Goal: Task Accomplishment & Management: Manage account settings

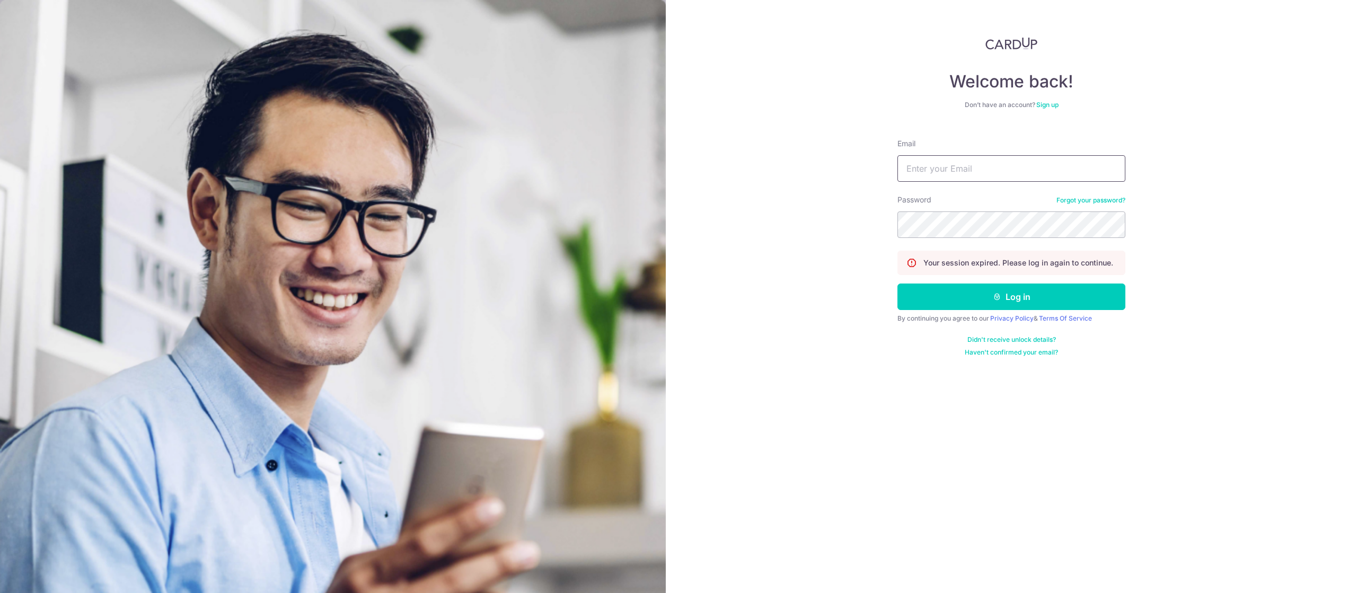
click at [1014, 169] on input "Email" at bounding box center [1012, 168] width 228 height 27
type input "f"
type input "[EMAIL_ADDRESS][DOMAIN_NAME]"
click at [1071, 294] on button "Log in" at bounding box center [1012, 297] width 228 height 27
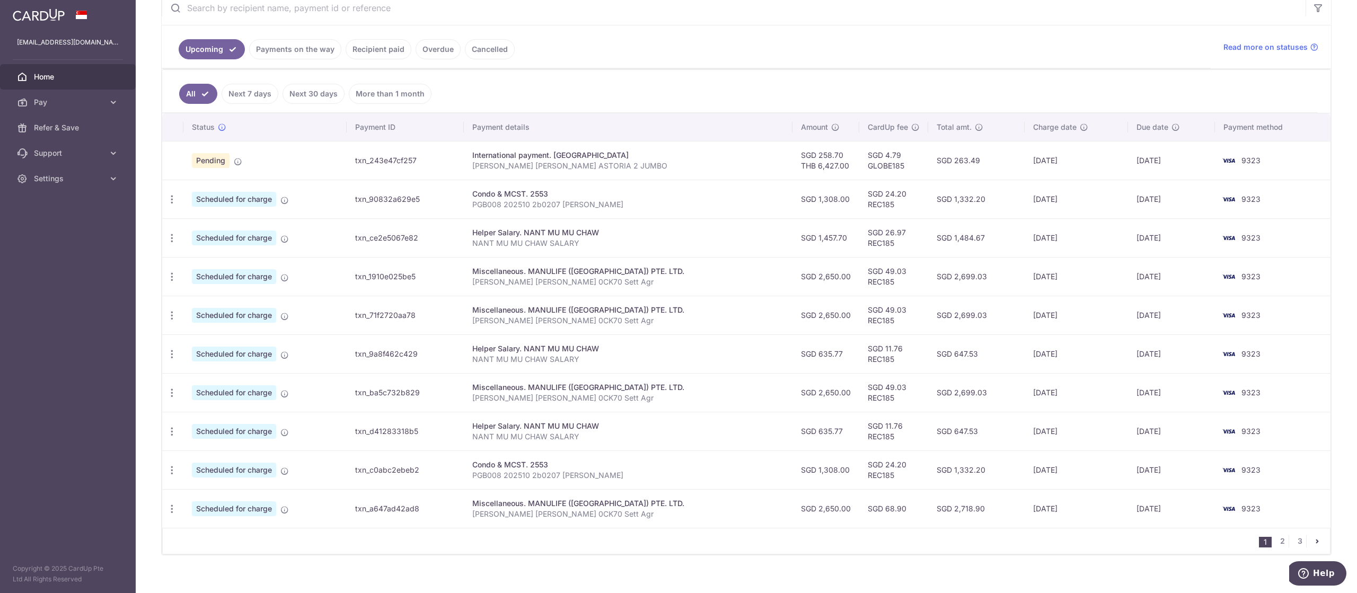
scroll to position [221, 0]
